Goal: Obtain resource: Obtain resource

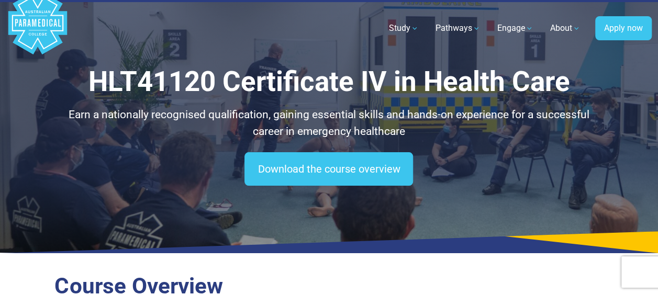
scroll to position [14, 0]
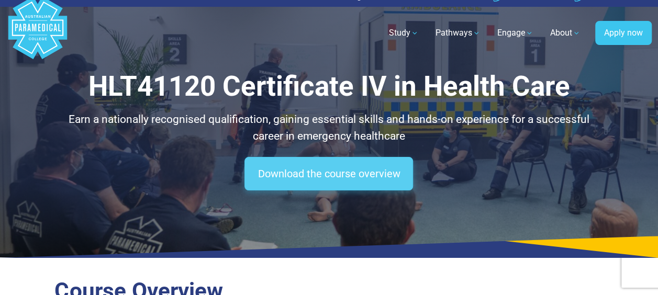
click at [285, 178] on link "Download the course overview" at bounding box center [329, 174] width 169 height 34
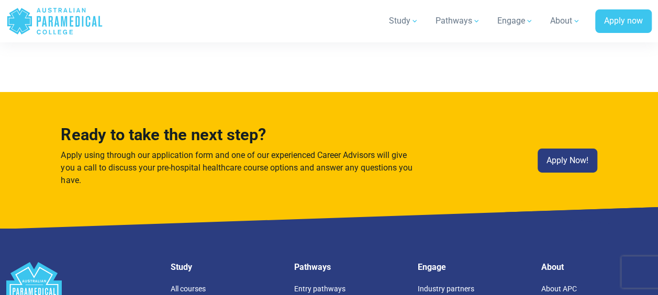
scroll to position [5661, 0]
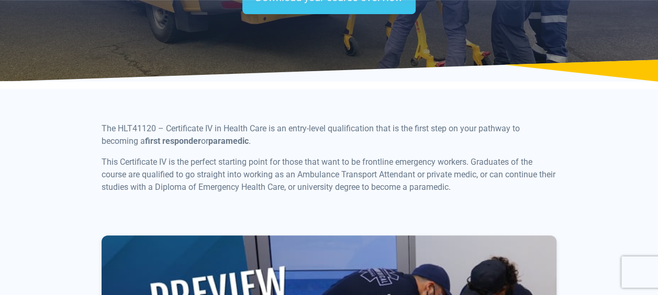
scroll to position [206, 0]
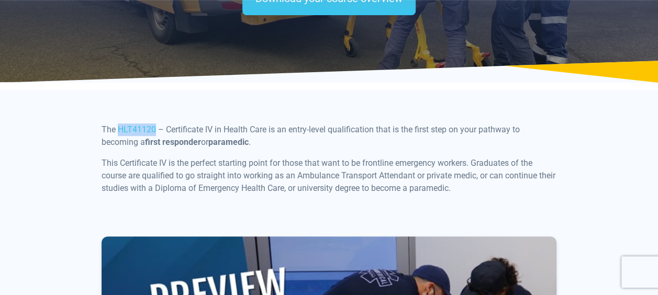
drag, startPoint x: 153, startPoint y: 131, endPoint x: 119, endPoint y: 128, distance: 34.7
click at [119, 128] on span "The HLT41120 – Certificate IV in Health Care is an entry-level qualification th…" at bounding box center [311, 136] width 418 height 23
copy span "HLT41120"
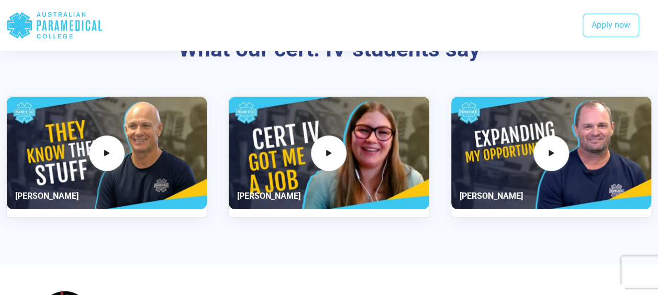
scroll to position [1893, 0]
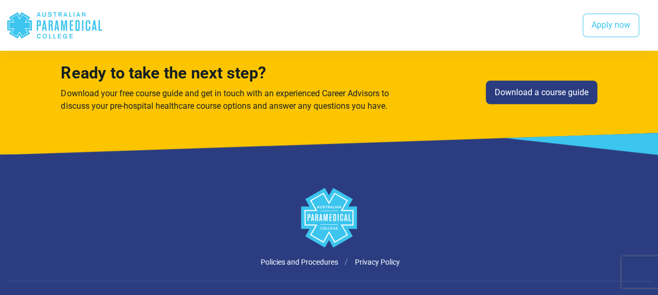
scroll to position [2281, 0]
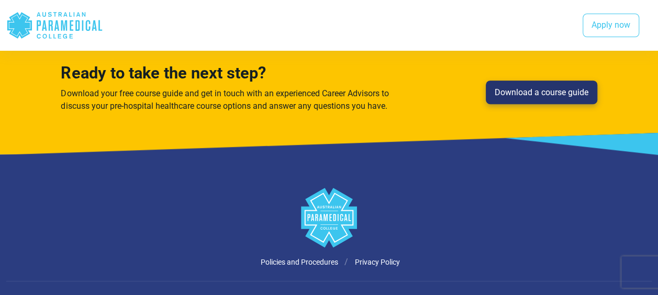
click at [559, 91] on link "Download a course guide" at bounding box center [542, 93] width 112 height 24
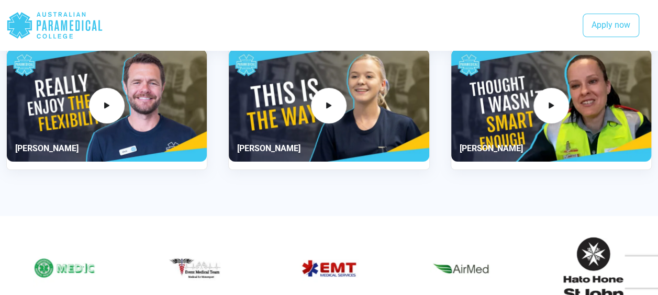
scroll to position [1995, 0]
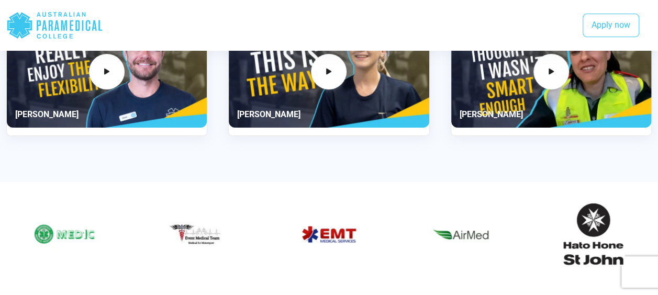
scroll to position [2281, 0]
